Goal: Find specific page/section: Find specific page/section

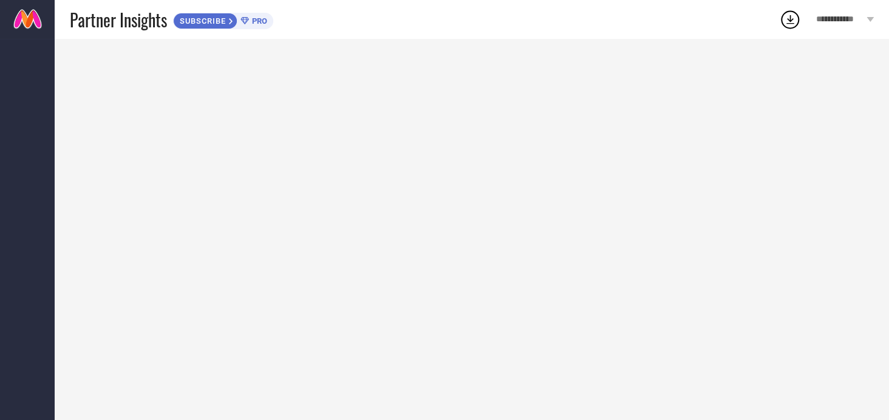
click at [868, 19] on icon at bounding box center [870, 19] width 7 height 5
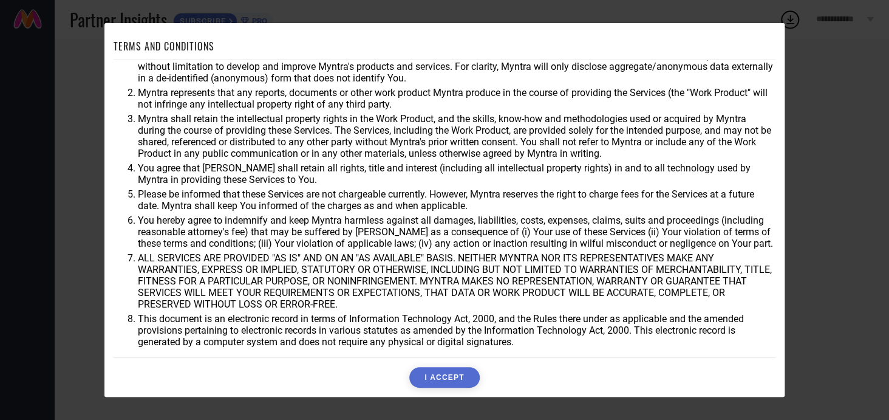
scroll to position [33, 0]
click at [434, 373] on button "I ACCEPT" at bounding box center [444, 377] width 70 height 21
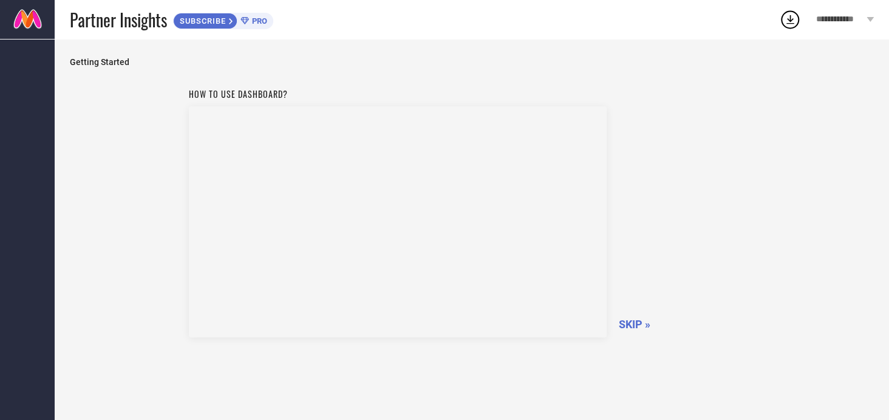
click at [633, 318] on span "SKIP »" at bounding box center [635, 324] width 32 height 13
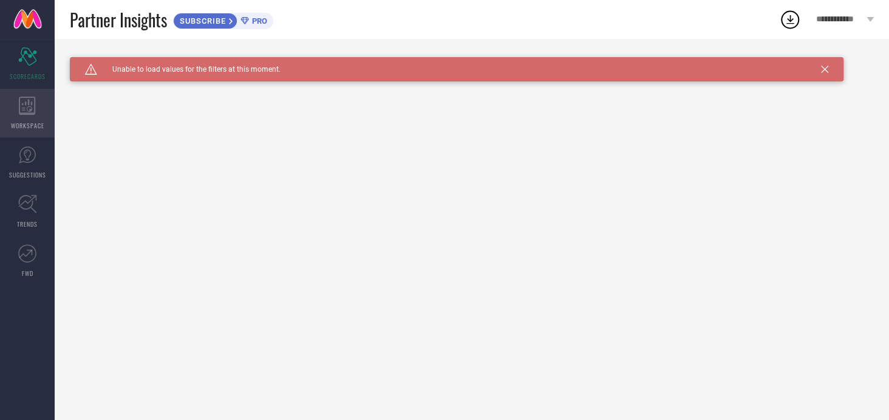
click at [16, 114] on div "WORKSPACE" at bounding box center [27, 113] width 55 height 49
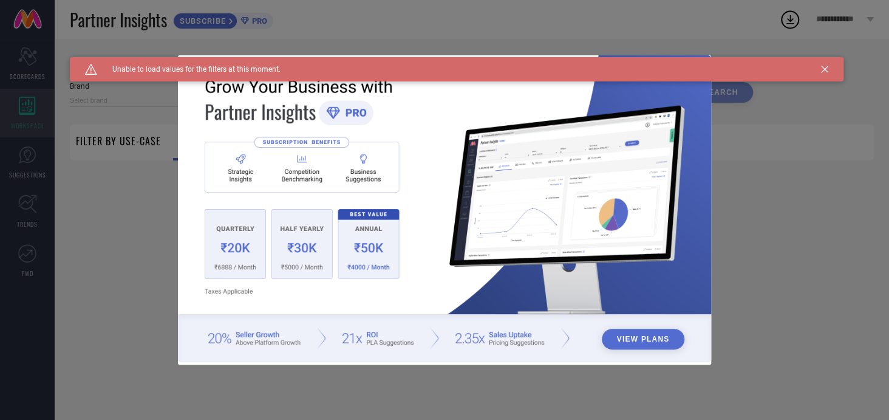
type input "1 STOP FASHION"
type input "All"
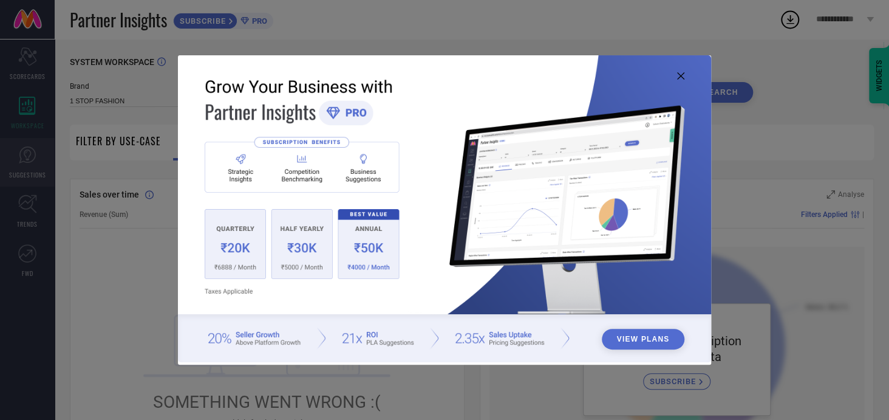
click at [33, 161] on div "View Plans" at bounding box center [444, 210] width 889 height 420
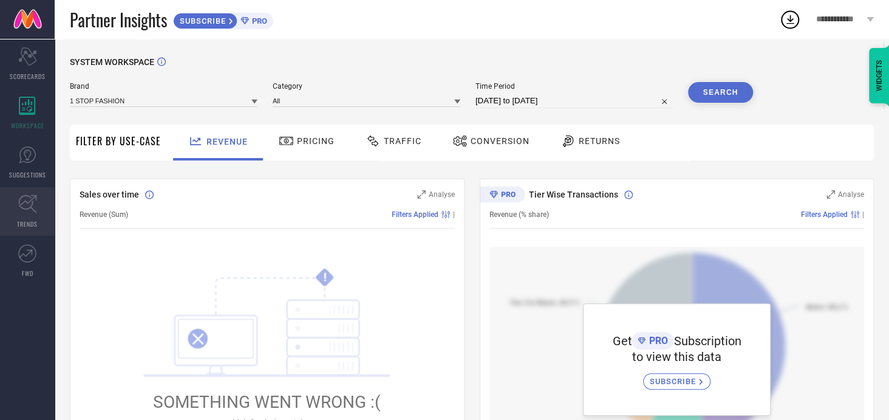
click at [30, 213] on link "TRENDS" at bounding box center [27, 211] width 55 height 49
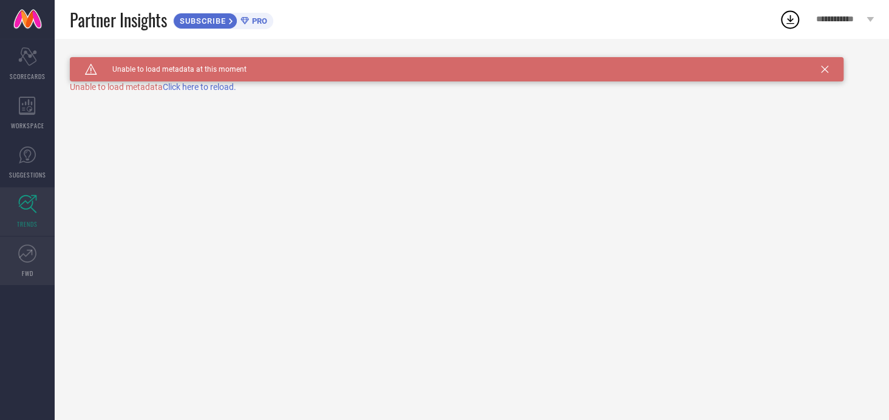
click at [26, 257] on icon at bounding box center [27, 253] width 18 height 18
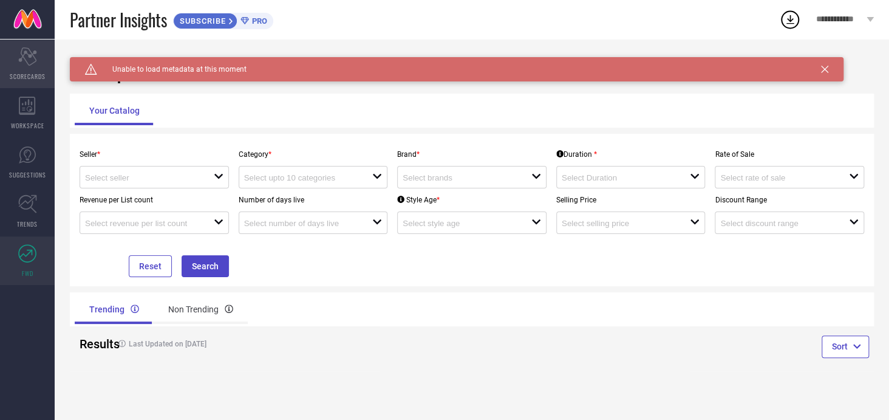
click at [31, 66] on div "Scorecard SCORECARDS" at bounding box center [27, 63] width 55 height 49
